Goal: Book appointment/travel/reservation

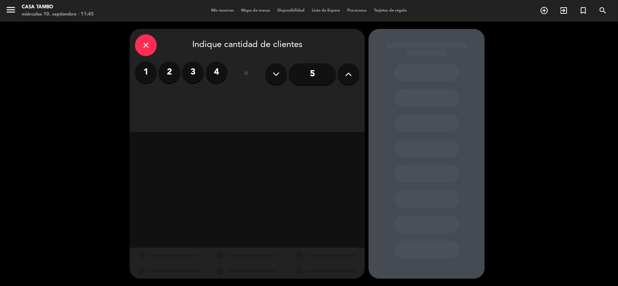
drag, startPoint x: 174, startPoint y: 78, endPoint x: 413, endPoint y: 12, distance: 247.6
click at [177, 76] on label "2" at bounding box center [170, 73] width 22 height 22
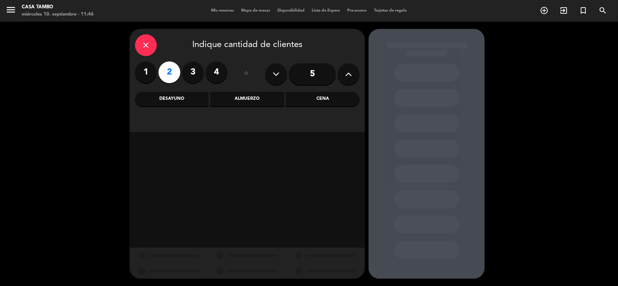
drag, startPoint x: 332, startPoint y: 101, endPoint x: 232, endPoint y: 108, distance: 100.9
click at [331, 101] on div "Cena" at bounding box center [322, 99] width 73 height 14
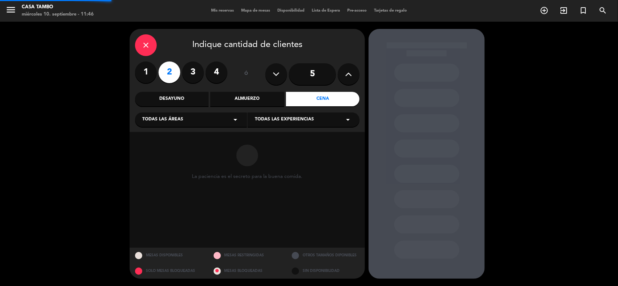
drag, startPoint x: 190, startPoint y: 121, endPoint x: 187, endPoint y: 127, distance: 7.3
click at [190, 121] on div "Todas las áreas arrow_drop_down" at bounding box center [191, 120] width 112 height 14
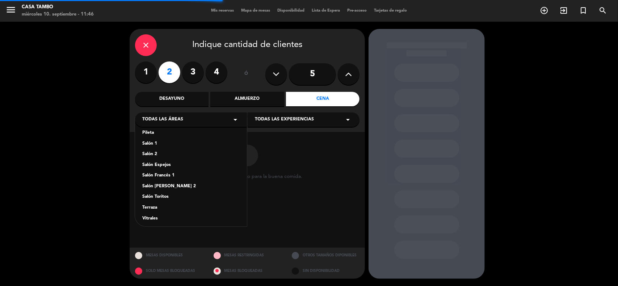
scroll to position [40, 0]
click at [171, 212] on div "Vitrales Show" at bounding box center [190, 215] width 97 height 7
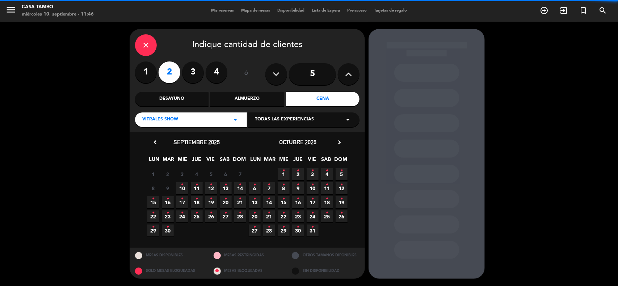
click at [292, 124] on div "Todas las experiencias arrow_drop_down" at bounding box center [304, 120] width 112 height 14
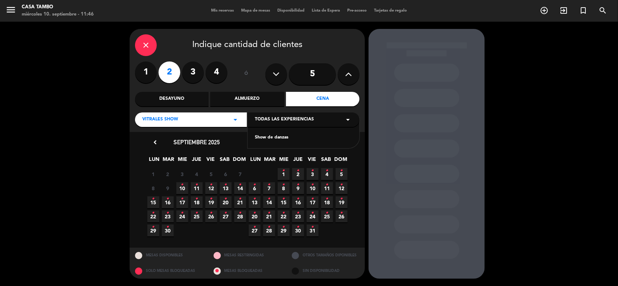
drag, startPoint x: 283, startPoint y: 138, endPoint x: 397, endPoint y: 1, distance: 178.1
click at [286, 136] on div "Show de danzas" at bounding box center [303, 137] width 97 height 7
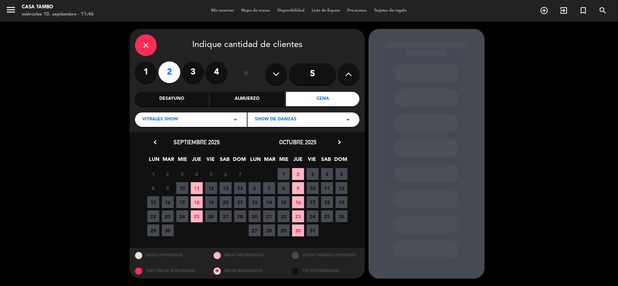
click at [194, 188] on span "11" at bounding box center [197, 188] width 12 height 12
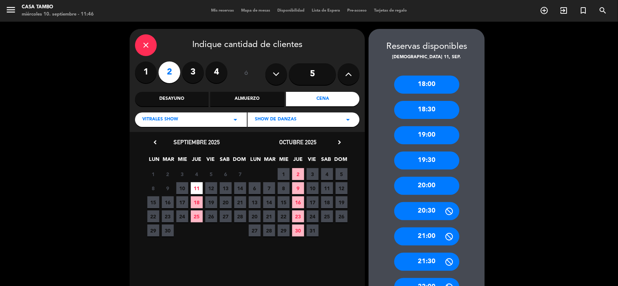
click at [437, 189] on div "20:00" at bounding box center [426, 186] width 65 height 18
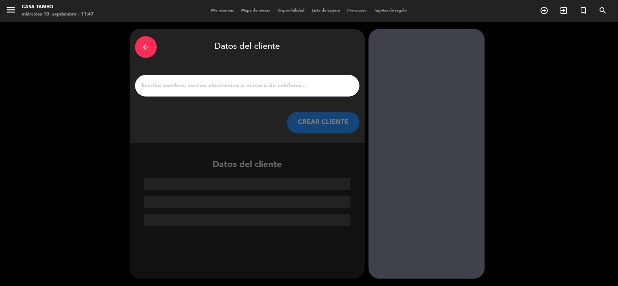
click at [231, 83] on input "1" at bounding box center [247, 86] width 214 height 10
paste input "[PERSON_NAME]"
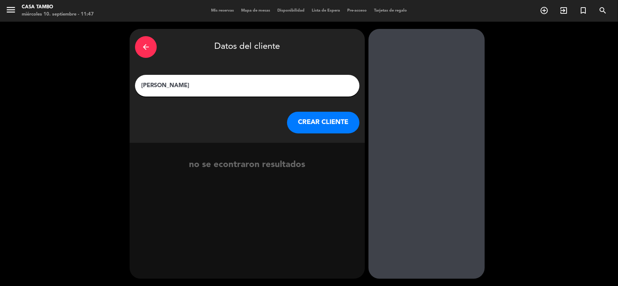
paste input "[PERSON_NAME]"
drag, startPoint x: 160, startPoint y: 83, endPoint x: 29, endPoint y: 64, distance: 131.7
click at [34, 67] on div "arrow_back Datos del cliente [PERSON_NAME] LlanquiMaria [PERSON_NAME] [PERSON_N…" at bounding box center [309, 154] width 618 height 265
click at [269, 89] on input "[PERSON_NAME]" at bounding box center [247, 86] width 214 height 10
type input "[PERSON_NAME]"
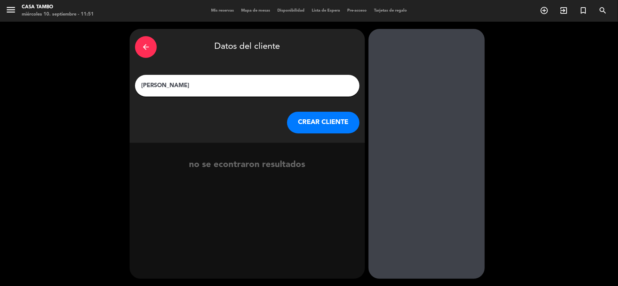
click at [335, 130] on button "CREAR CLIENTE" at bounding box center [323, 123] width 72 height 22
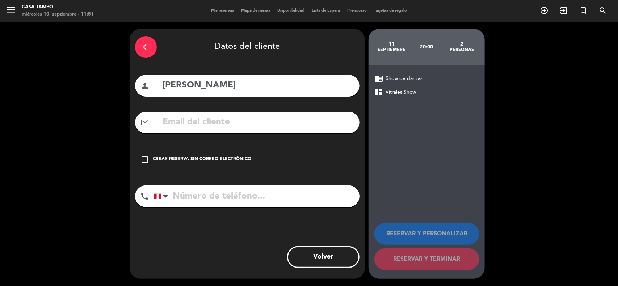
click at [216, 122] on input "text" at bounding box center [258, 122] width 192 height 15
paste input "[EMAIL_ADDRESS][DOMAIN_NAME]"
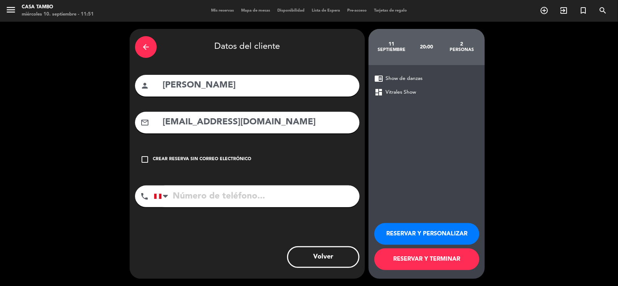
type input "[EMAIL_ADDRESS][DOMAIN_NAME]"
click at [286, 202] on input "tel" at bounding box center [257, 197] width 206 height 22
paste input "991916941"
type input "991916941"
drag, startPoint x: 400, startPoint y: 231, endPoint x: 396, endPoint y: 227, distance: 4.9
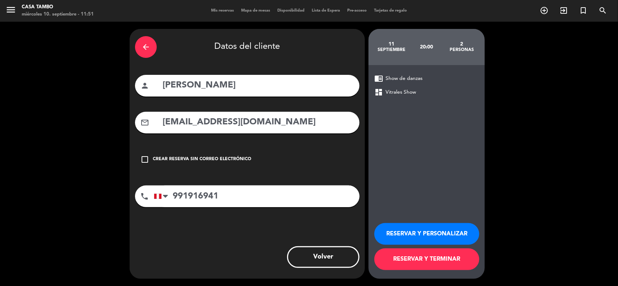
click at [400, 231] on button "RESERVAR Y PERSONALIZAR" at bounding box center [426, 234] width 105 height 22
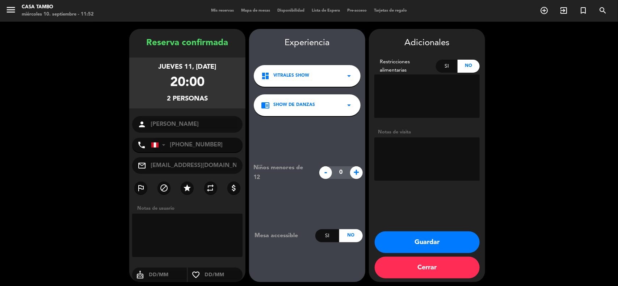
scroll to position [3, 0]
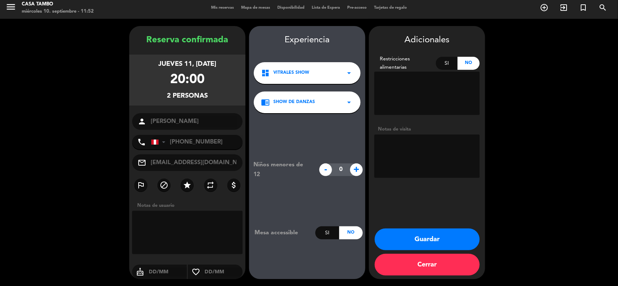
click at [402, 147] on textarea at bounding box center [426, 156] width 105 height 43
paste textarea "SHOW / NO ADELANTO"
type textarea "SHOW / NO ADELANTO"
click at [422, 234] on button "Guardar" at bounding box center [427, 240] width 105 height 22
